Goal: Obtain resource: Obtain resource

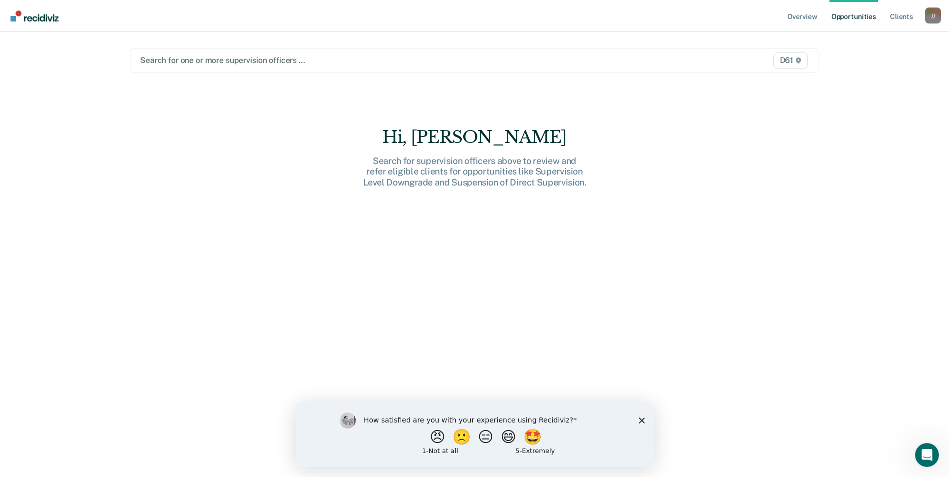
click at [275, 60] on div at bounding box center [374, 61] width 468 height 12
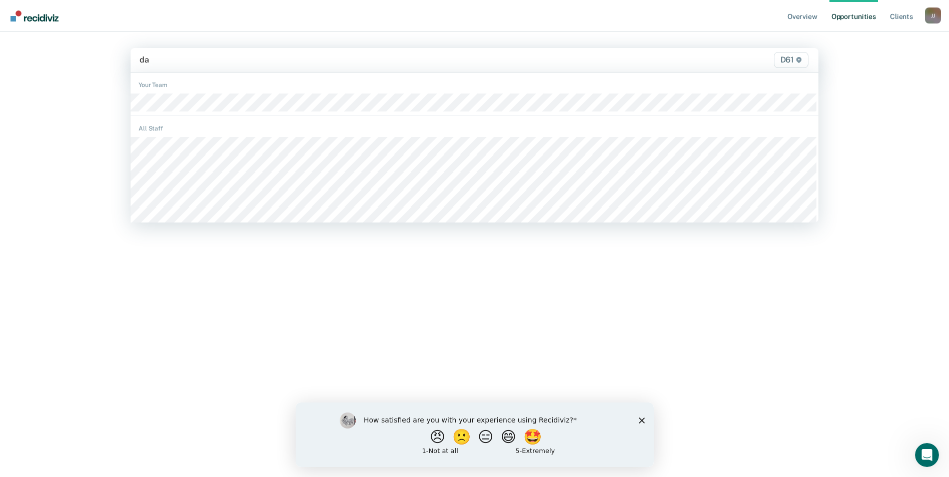
type input "dar"
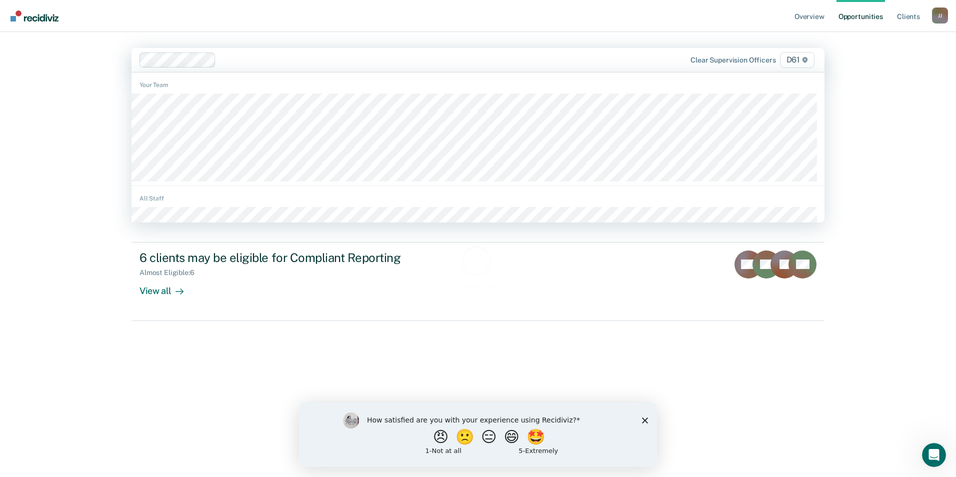
click at [232, 59] on div at bounding box center [416, 60] width 393 height 12
type input "ja"
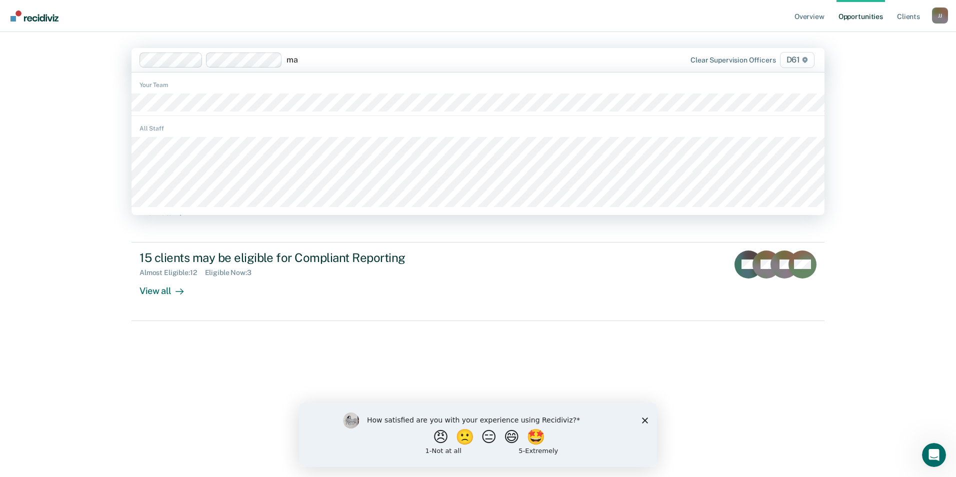
type input "mar"
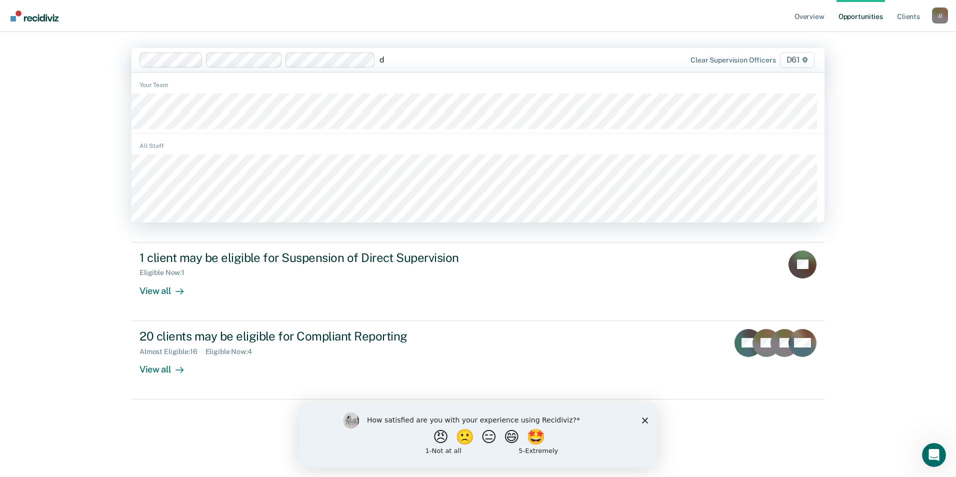
type input "de"
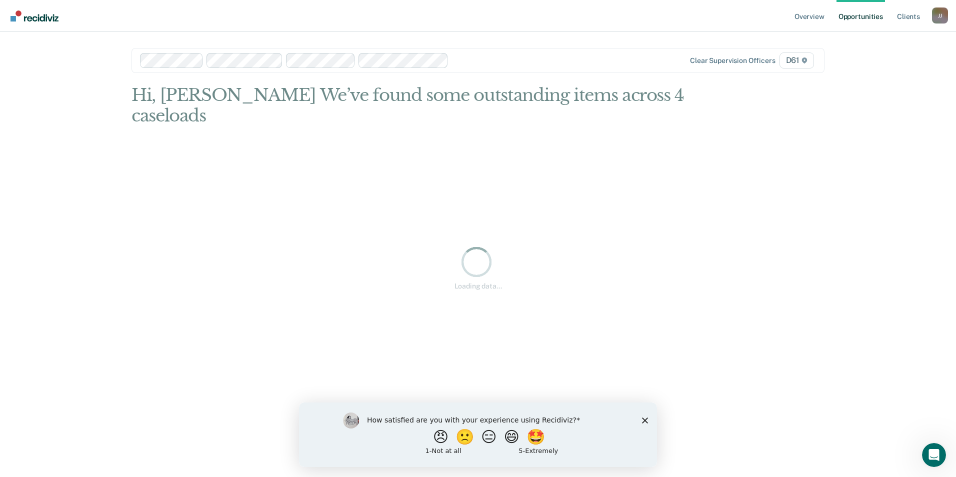
click at [474, 62] on div at bounding box center [533, 61] width 160 height 12
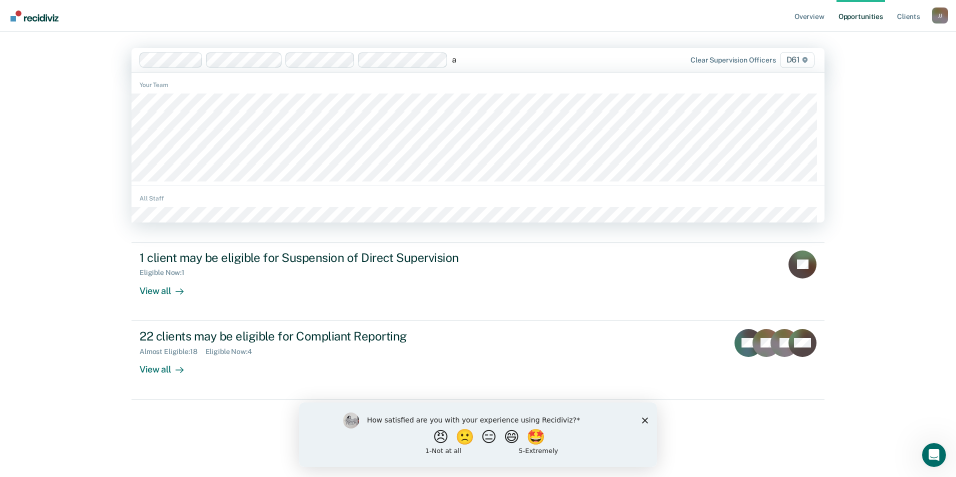
type input "ar"
click at [550, 57] on div at bounding box center [570, 60] width 86 height 12
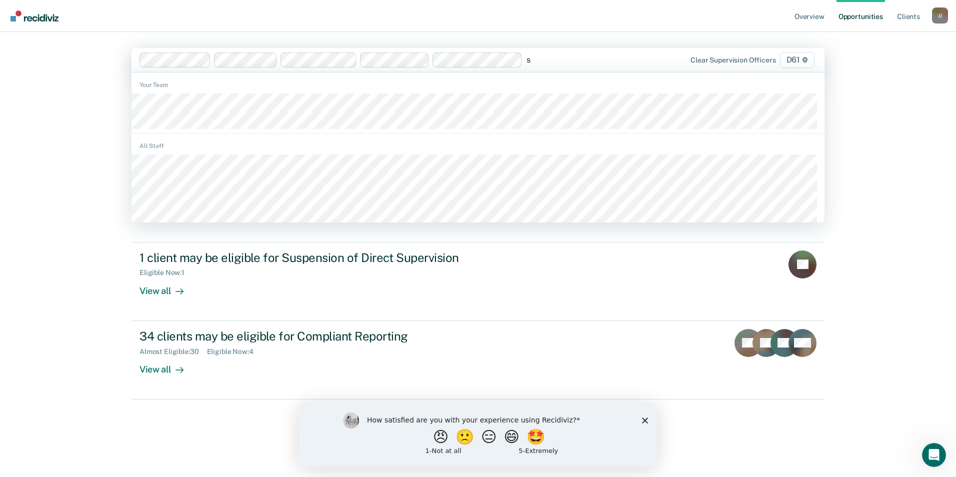
type input "su"
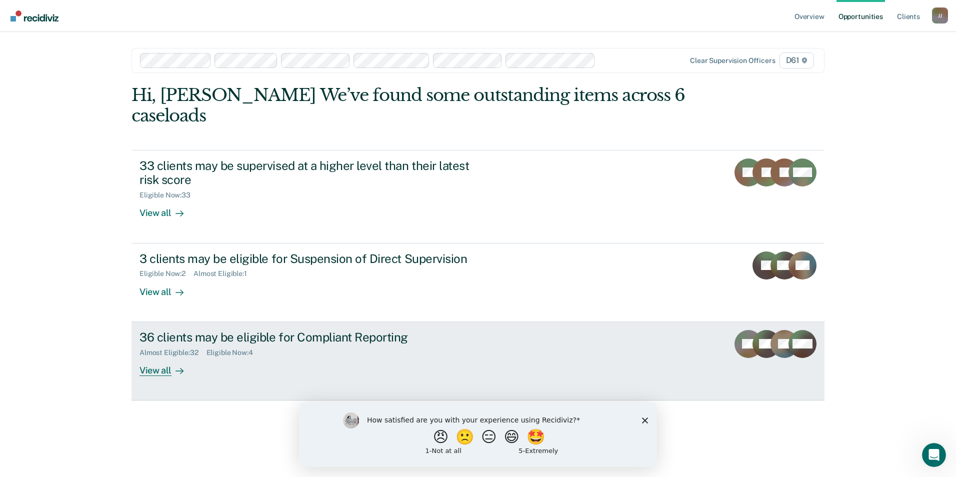
click at [166, 373] on div "View all" at bounding box center [168, 367] width 56 height 20
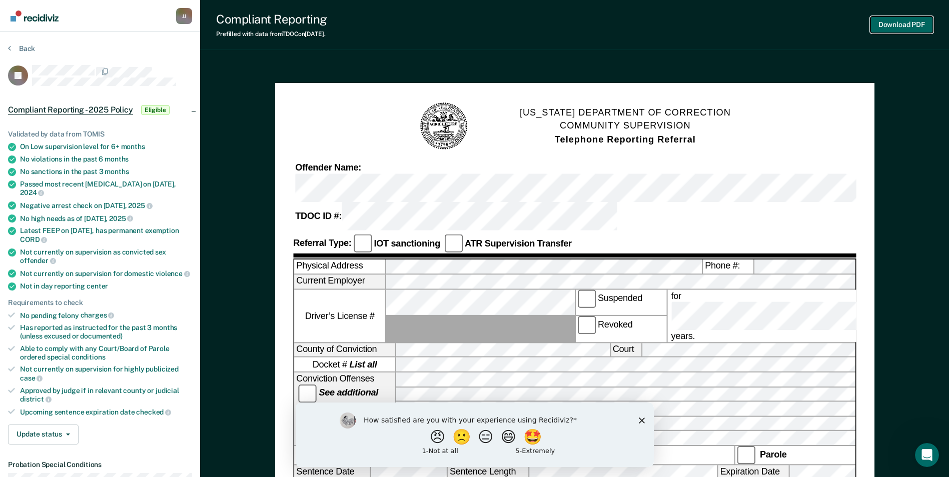
click at [892, 27] on button "Download PDF" at bounding box center [901, 25] width 63 height 17
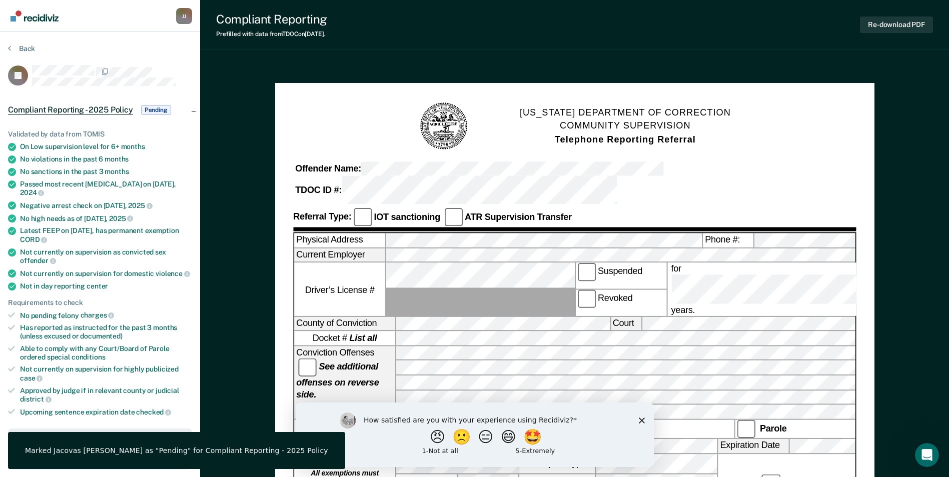
click at [641, 420] on polygon "Close survey" at bounding box center [641, 420] width 6 height 6
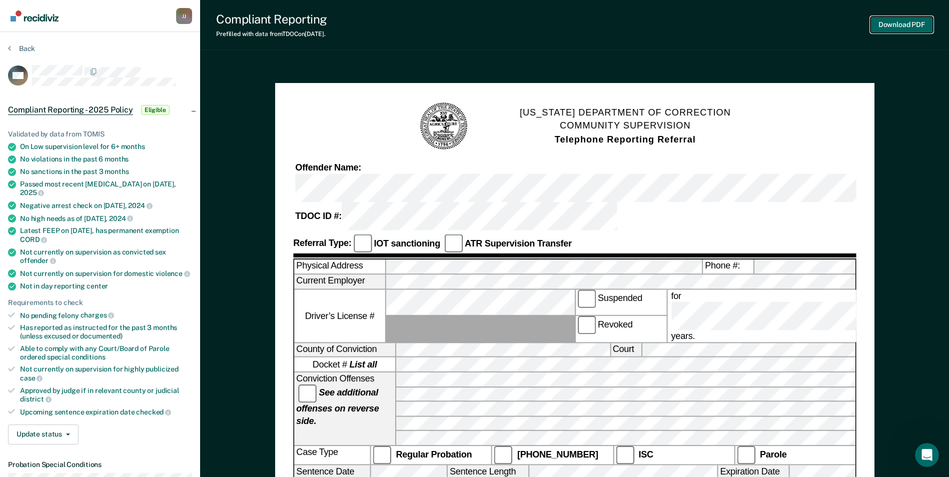
click at [902, 27] on button "Download PDF" at bounding box center [901, 25] width 63 height 17
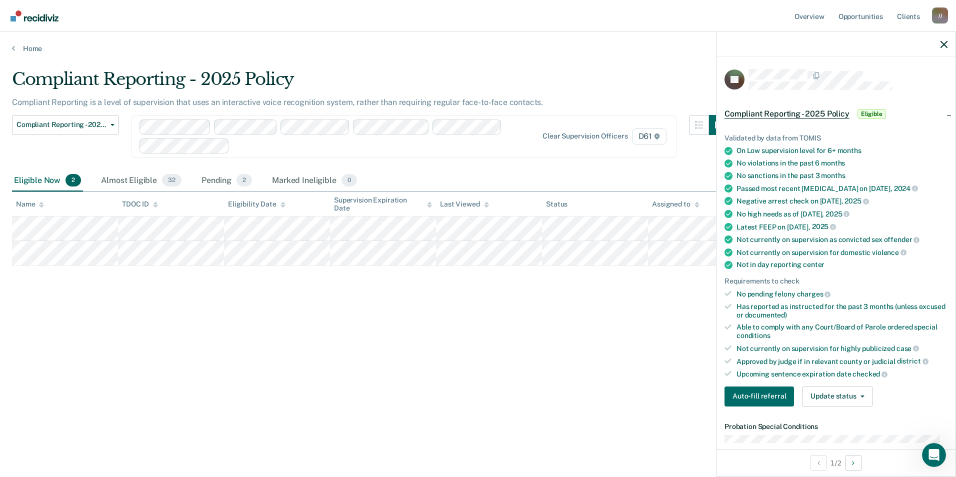
click at [648, 333] on div "Compliant Reporting - 2025 Policy Compliant Reporting is a level of supervision…" at bounding box center [478, 235] width 932 height 333
click at [584, 307] on div "Compliant Reporting - 2025 Policy Compliant Reporting is a level of supervision…" at bounding box center [478, 235] width 932 height 333
click at [949, 47] on div at bounding box center [836, 44] width 239 height 25
click at [947, 45] on icon "button" at bounding box center [944, 44] width 7 height 7
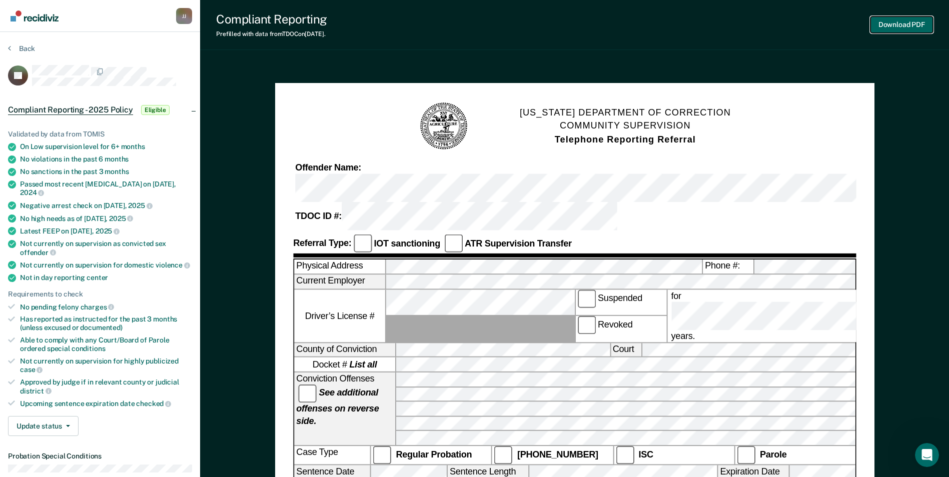
click at [908, 20] on button "Download PDF" at bounding box center [901, 25] width 63 height 17
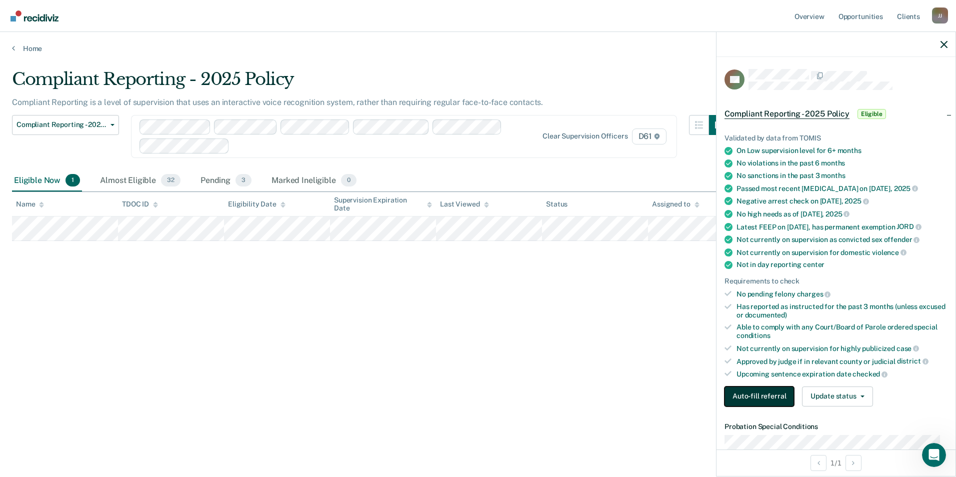
click at [756, 407] on button "Auto-fill referral" at bounding box center [760, 397] width 70 height 20
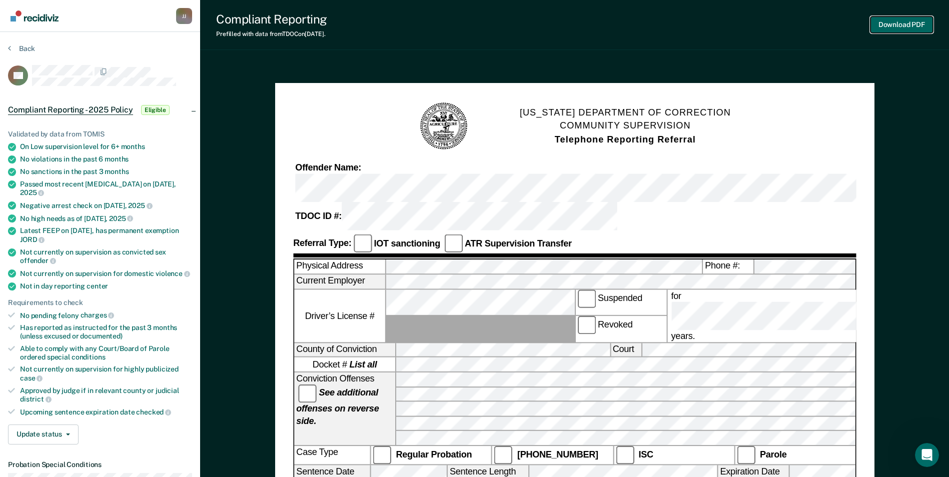
click at [889, 24] on button "Download PDF" at bounding box center [901, 25] width 63 height 17
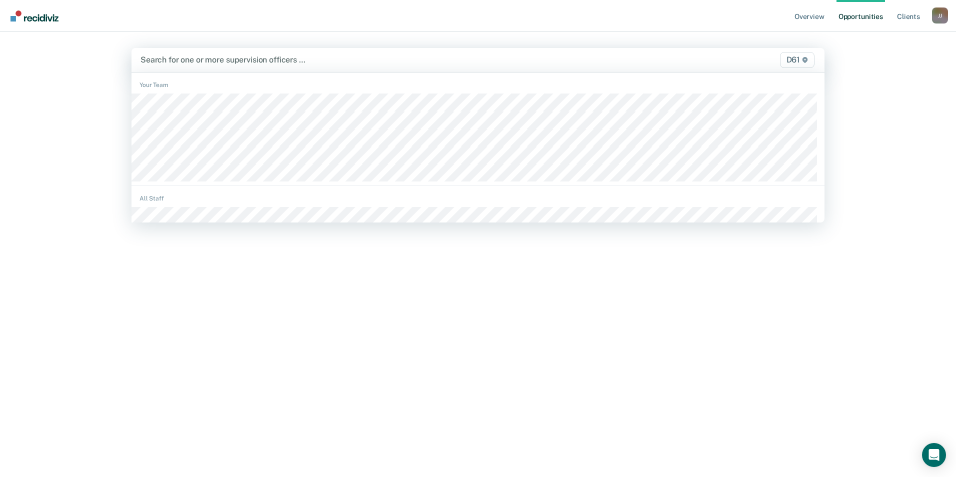
click at [193, 58] on div at bounding box center [377, 60] width 472 height 12
type input "da"
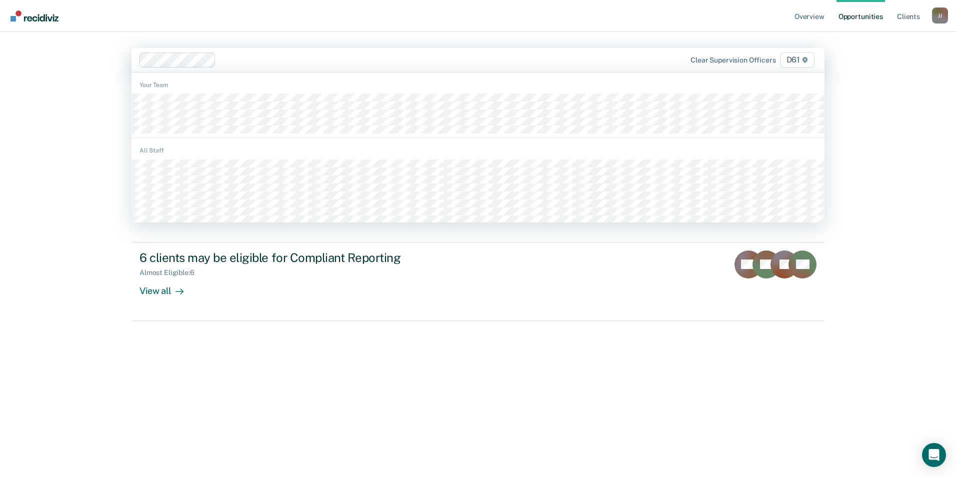
click at [239, 63] on div at bounding box center [416, 60] width 393 height 12
type input "ma"
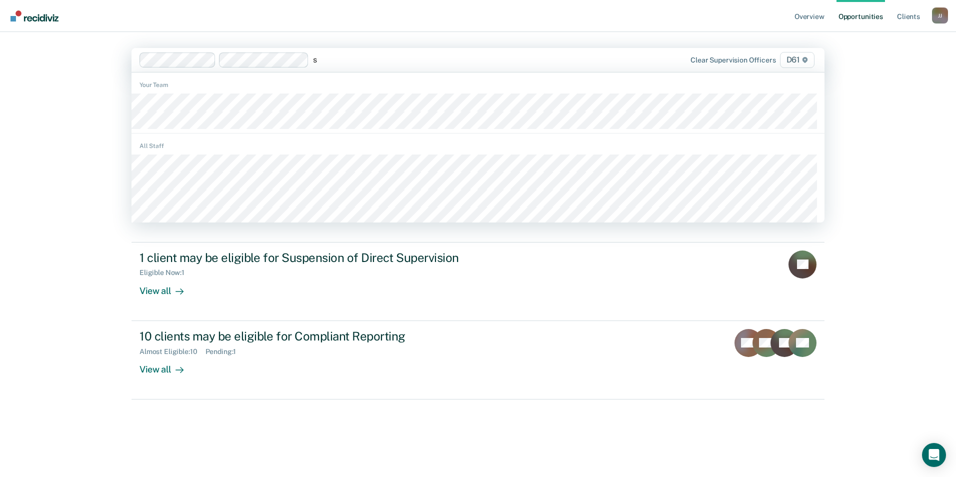
type input "su"
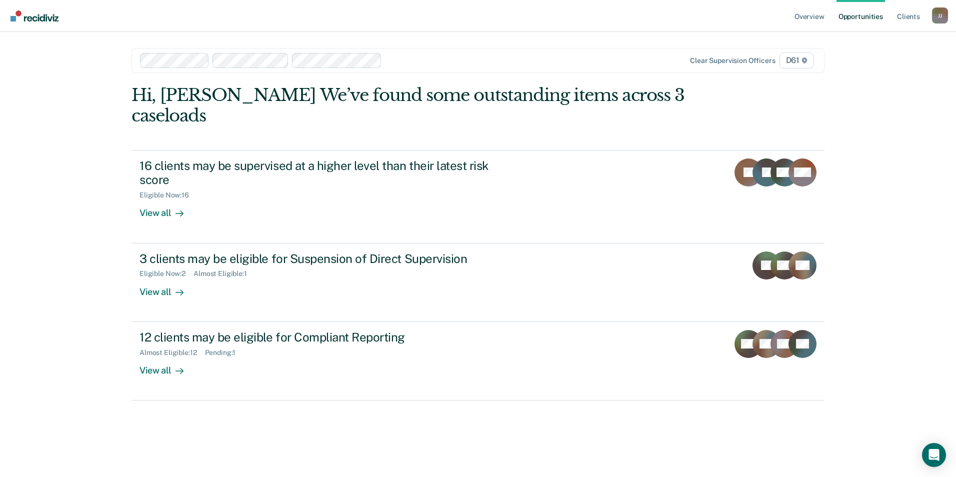
click at [408, 61] on div at bounding box center [499, 61] width 227 height 12
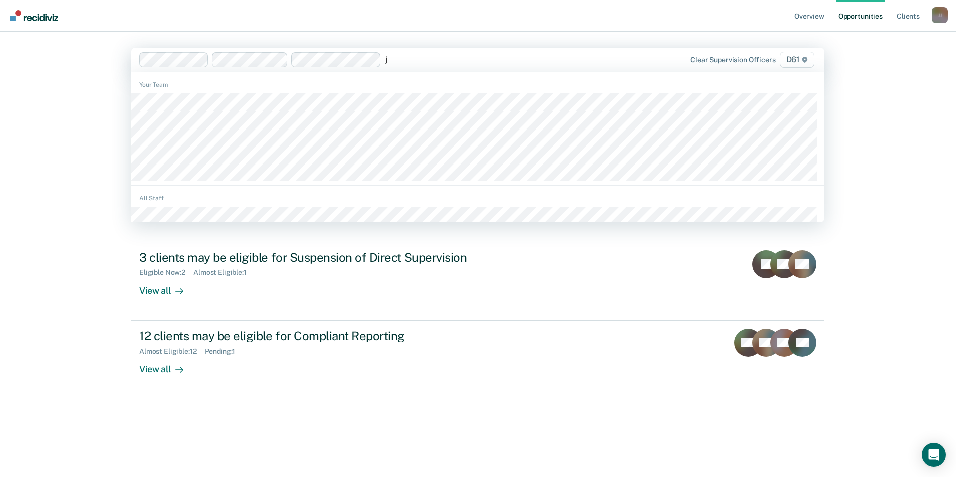
type input "ja"
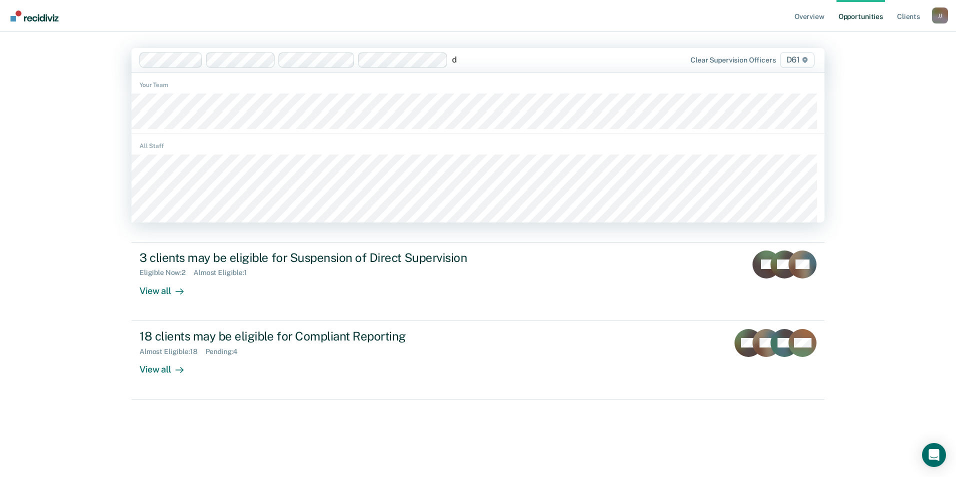
type input "de"
type input "ar"
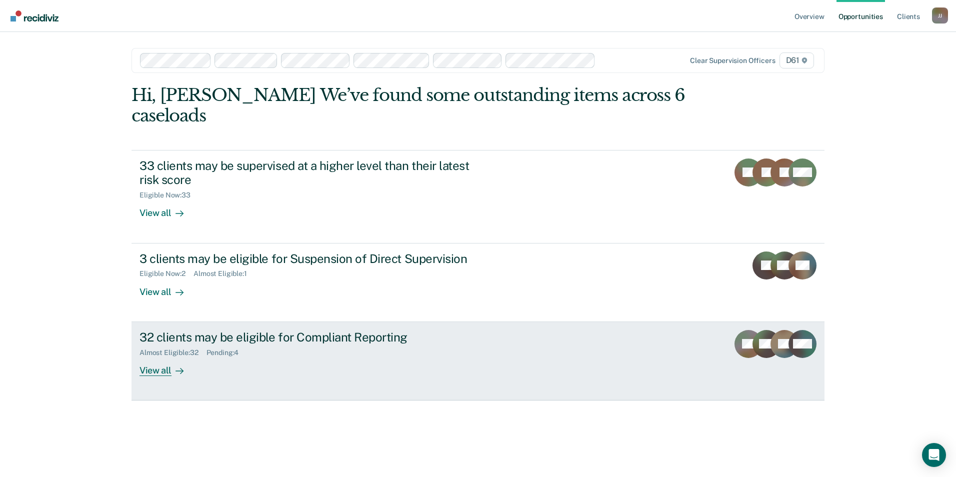
click at [165, 371] on div "View all" at bounding box center [168, 367] width 56 height 20
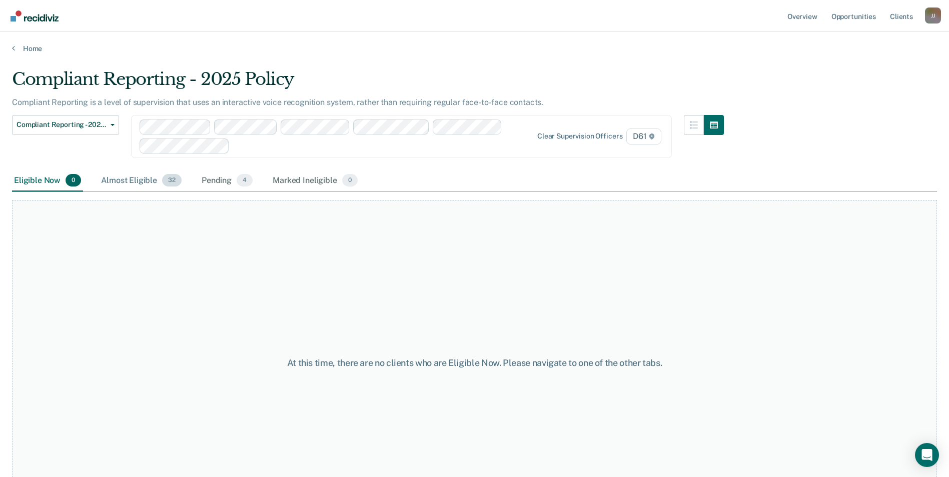
click at [147, 183] on div "Almost Eligible 32" at bounding box center [141, 181] width 85 height 22
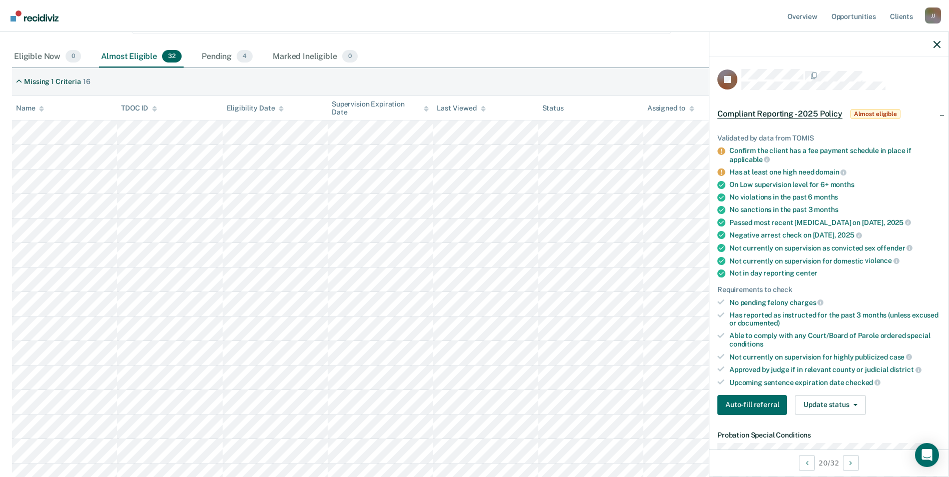
scroll to position [150, 0]
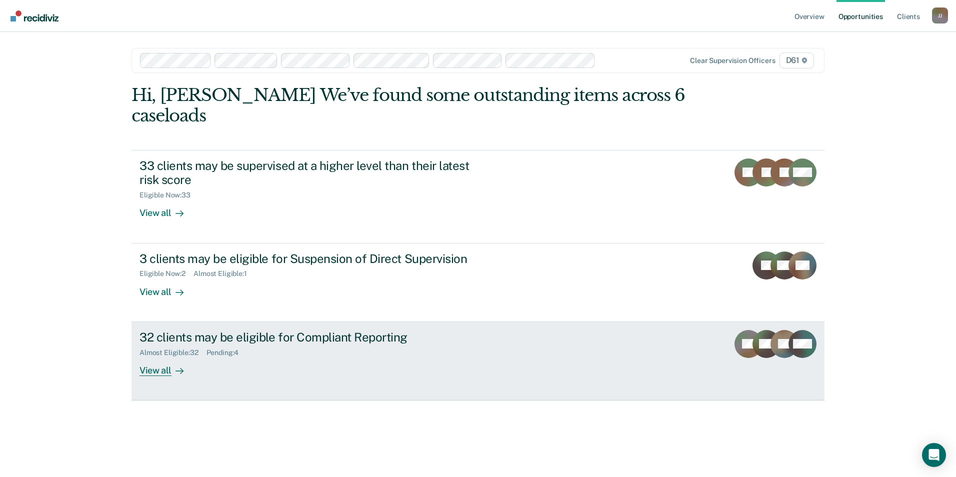
click at [151, 369] on div "View all" at bounding box center [168, 367] width 56 height 20
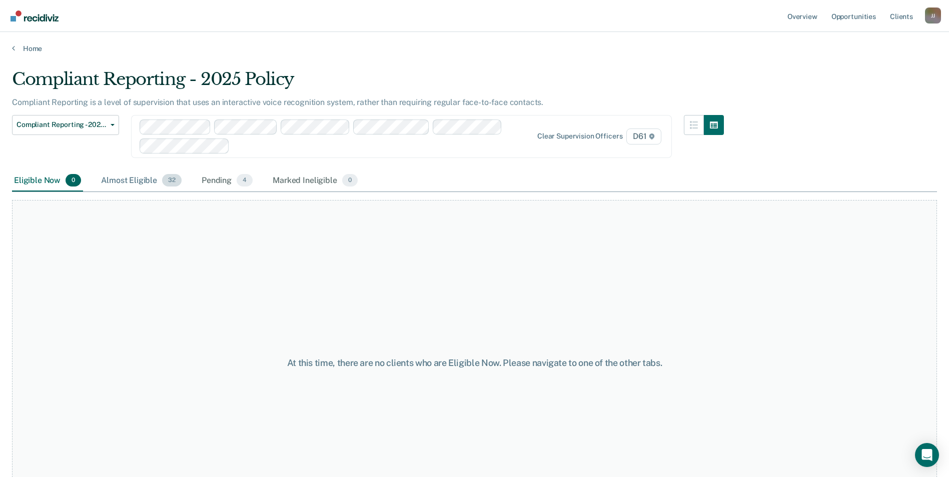
click at [126, 175] on div "Almost Eligible 32" at bounding box center [141, 181] width 85 height 22
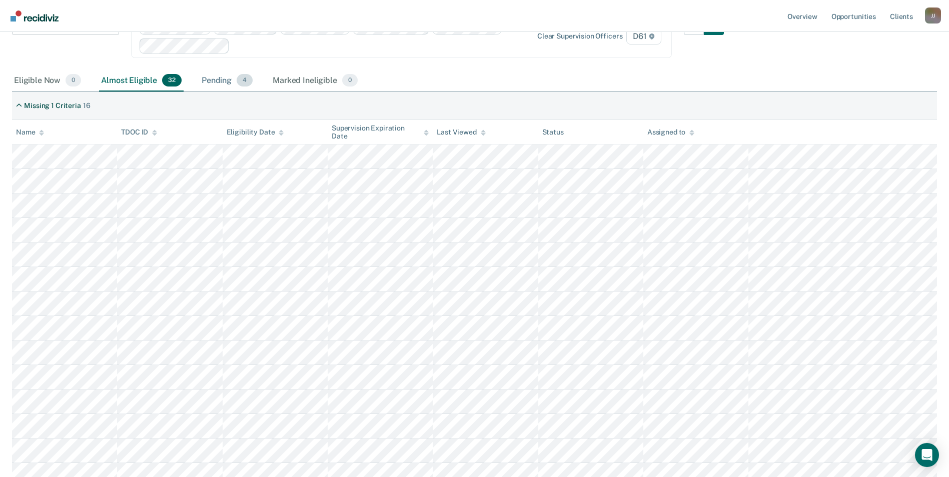
scroll to position [150, 0]
